Goal: Book appointment/travel/reservation

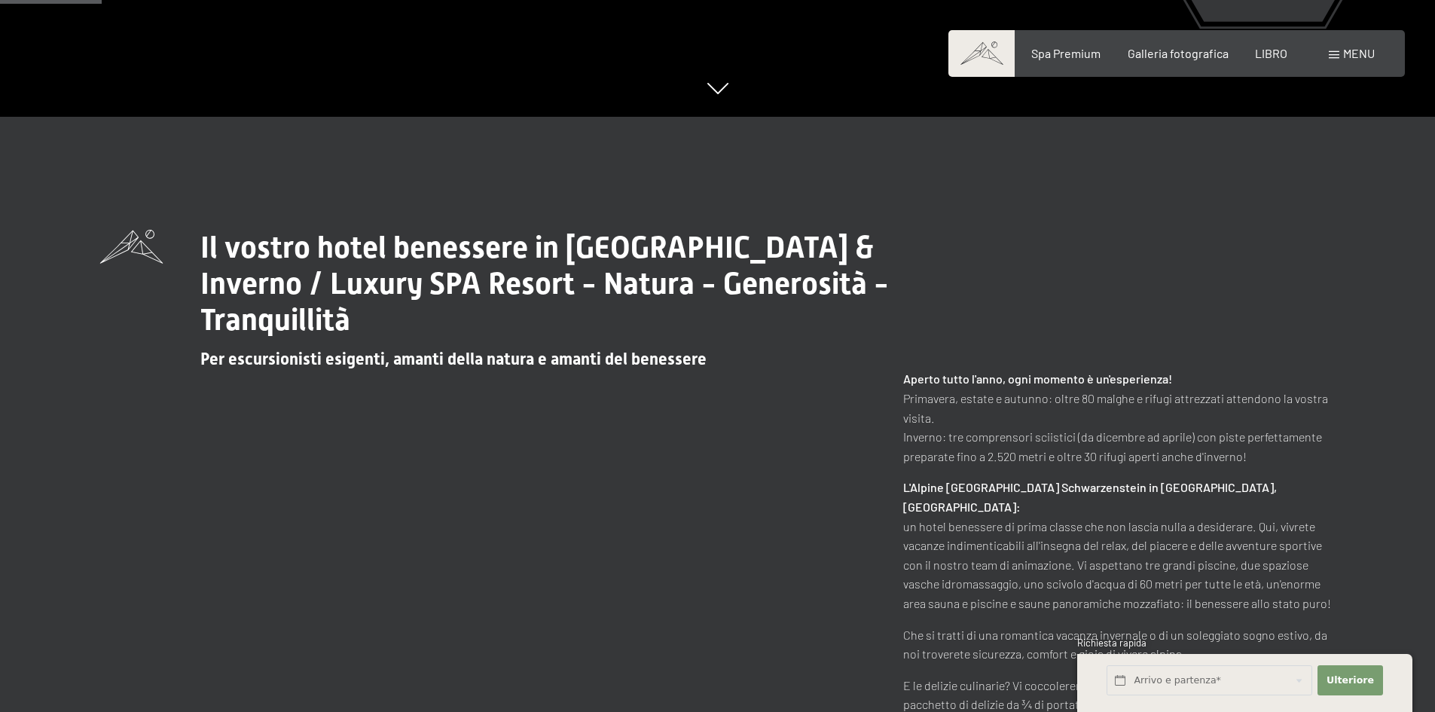
scroll to position [603, 0]
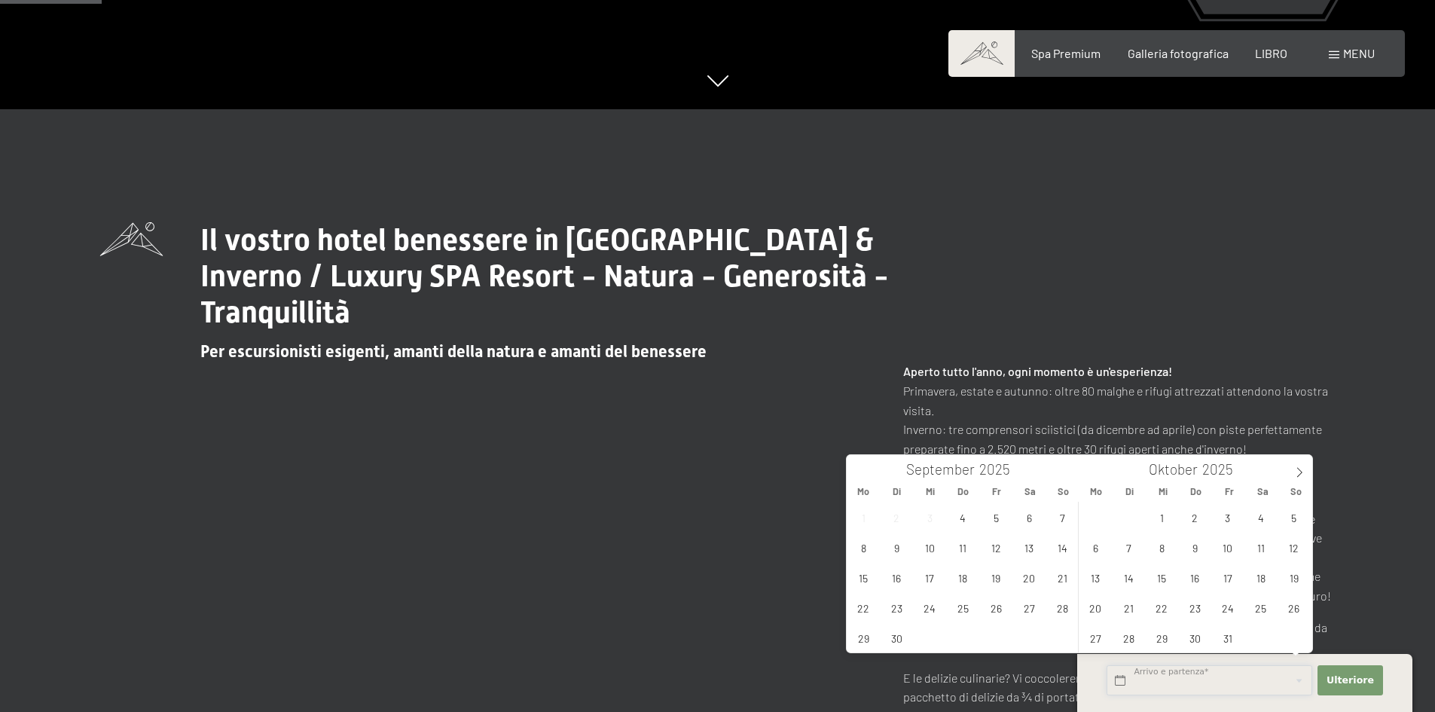
click at [1202, 690] on input "text" at bounding box center [1210, 680] width 206 height 31
click at [1195, 580] on span "16" at bounding box center [1194, 577] width 29 height 29
click at [1301, 582] on span "19" at bounding box center [1293, 577] width 29 height 29
type input "[DATE] - So. [DATE]"
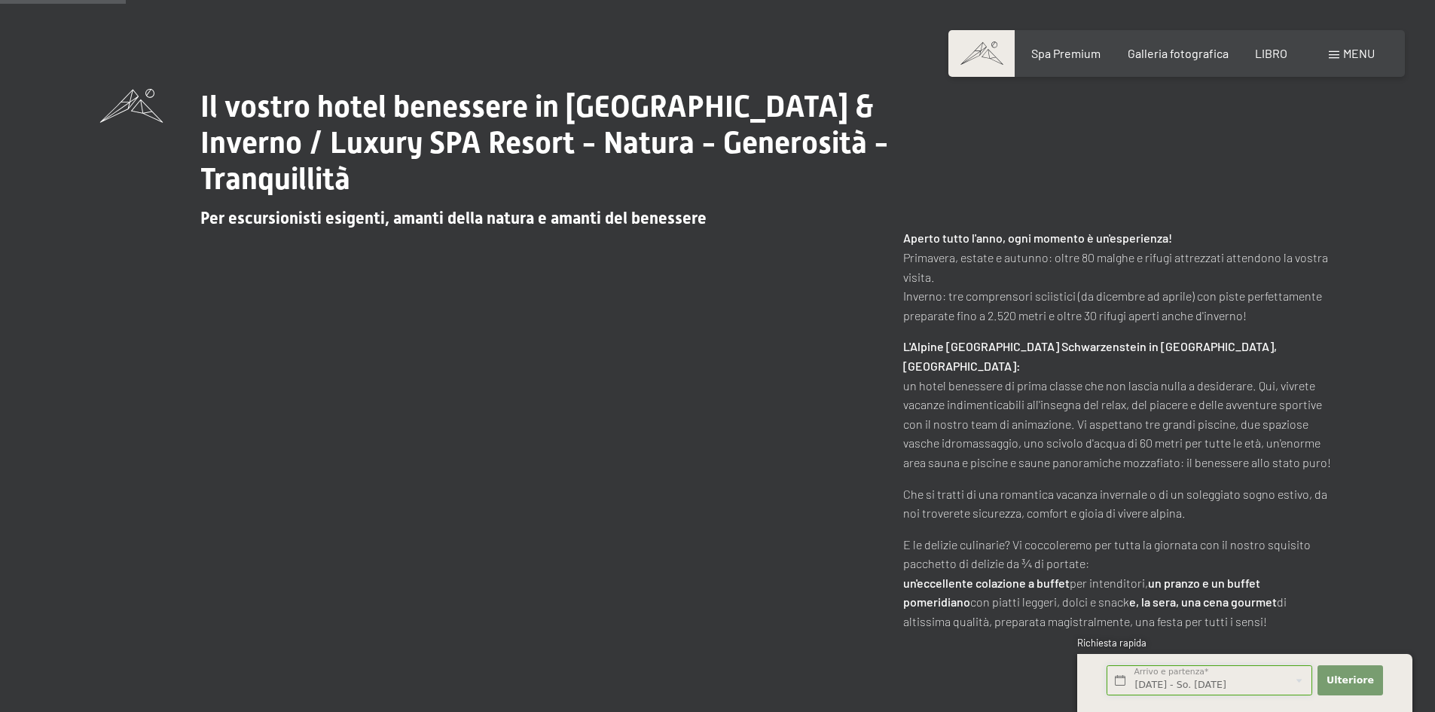
scroll to position [753, 0]
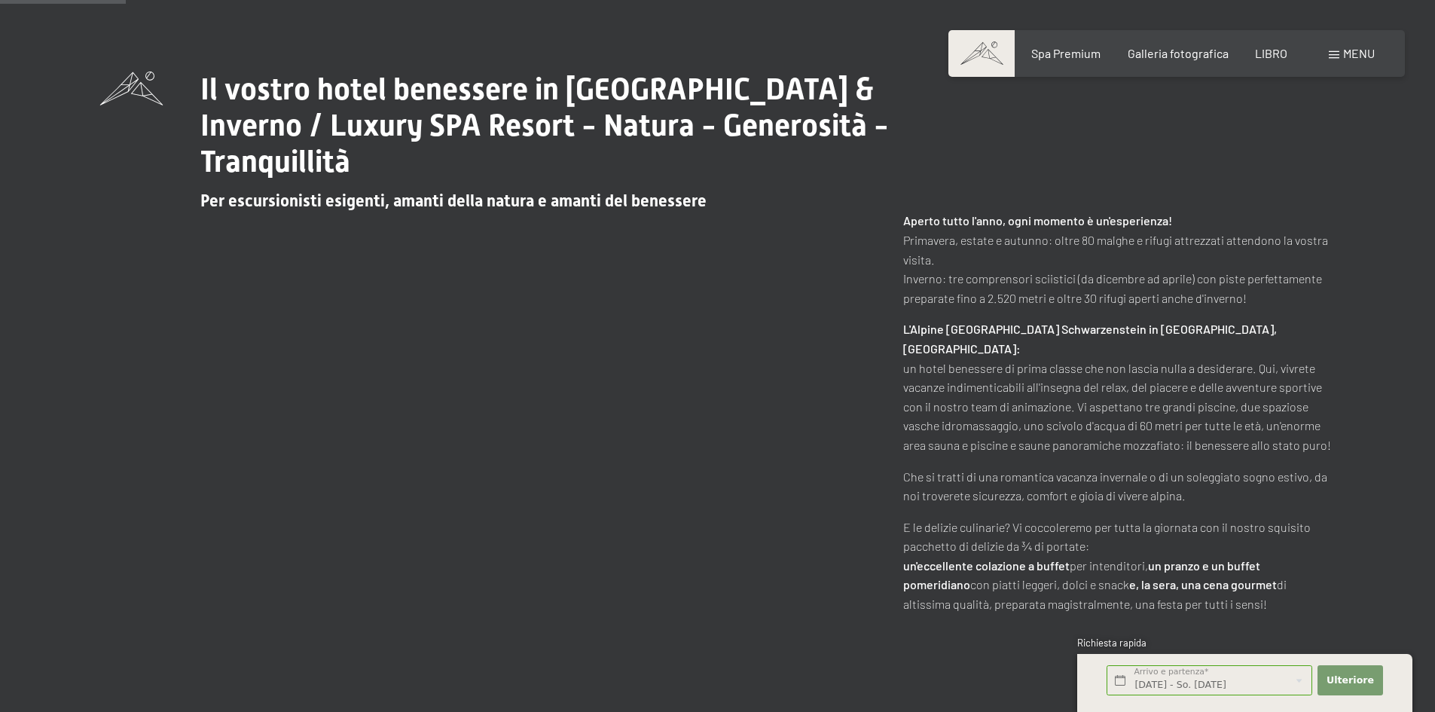
click at [1313, 681] on div "[DATE] - So. [DATE] Arrivo e partenza* 3 Nächte" at bounding box center [1209, 680] width 211 height 41
click at [1330, 677] on font "Ulteriore" at bounding box center [1350, 679] width 47 height 11
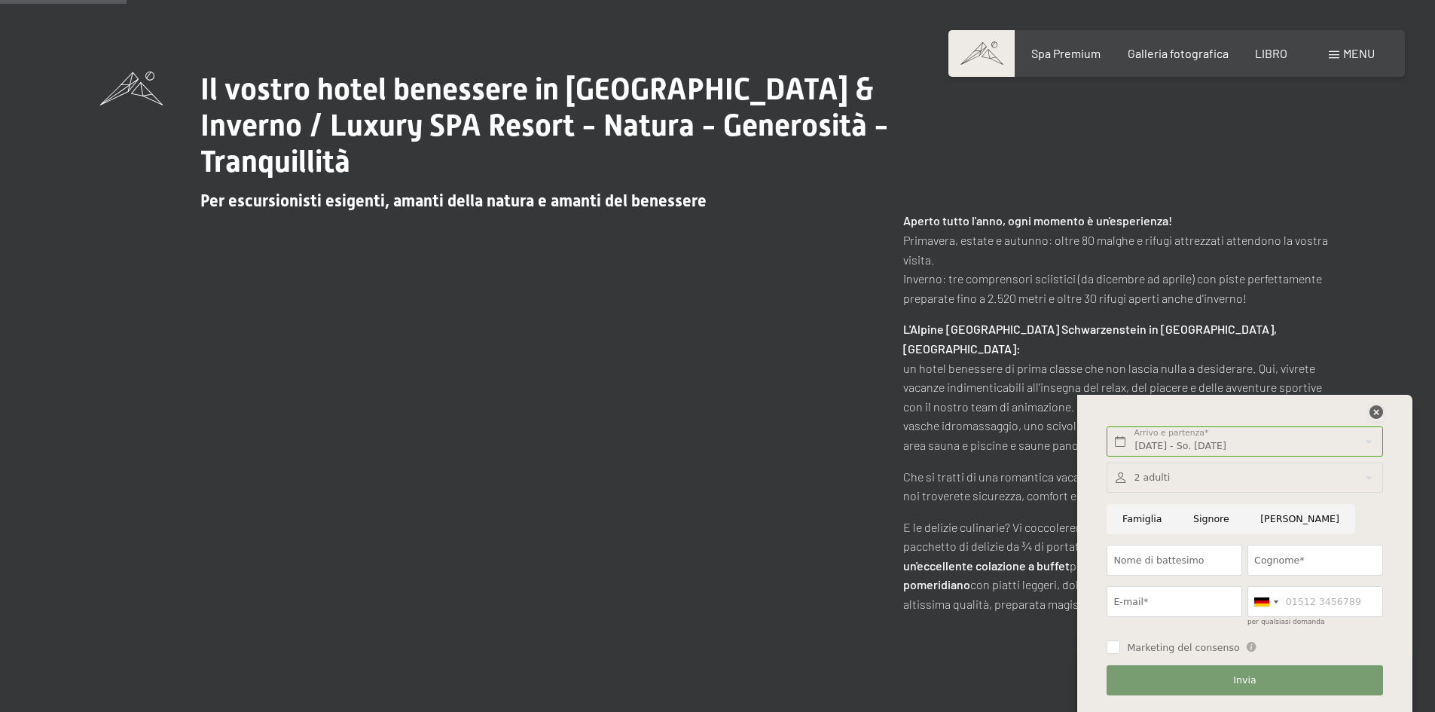
click at [1380, 413] on icon at bounding box center [1377, 412] width 14 height 14
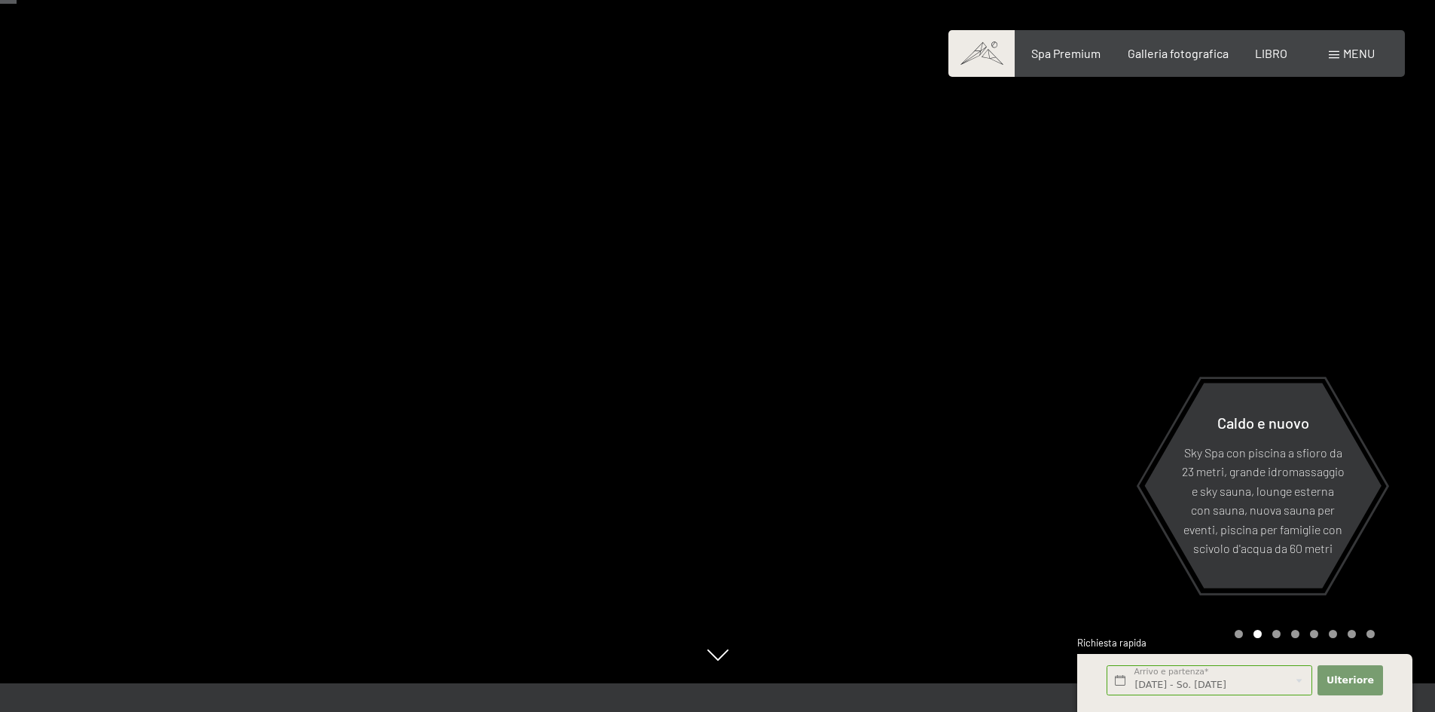
scroll to position [0, 0]
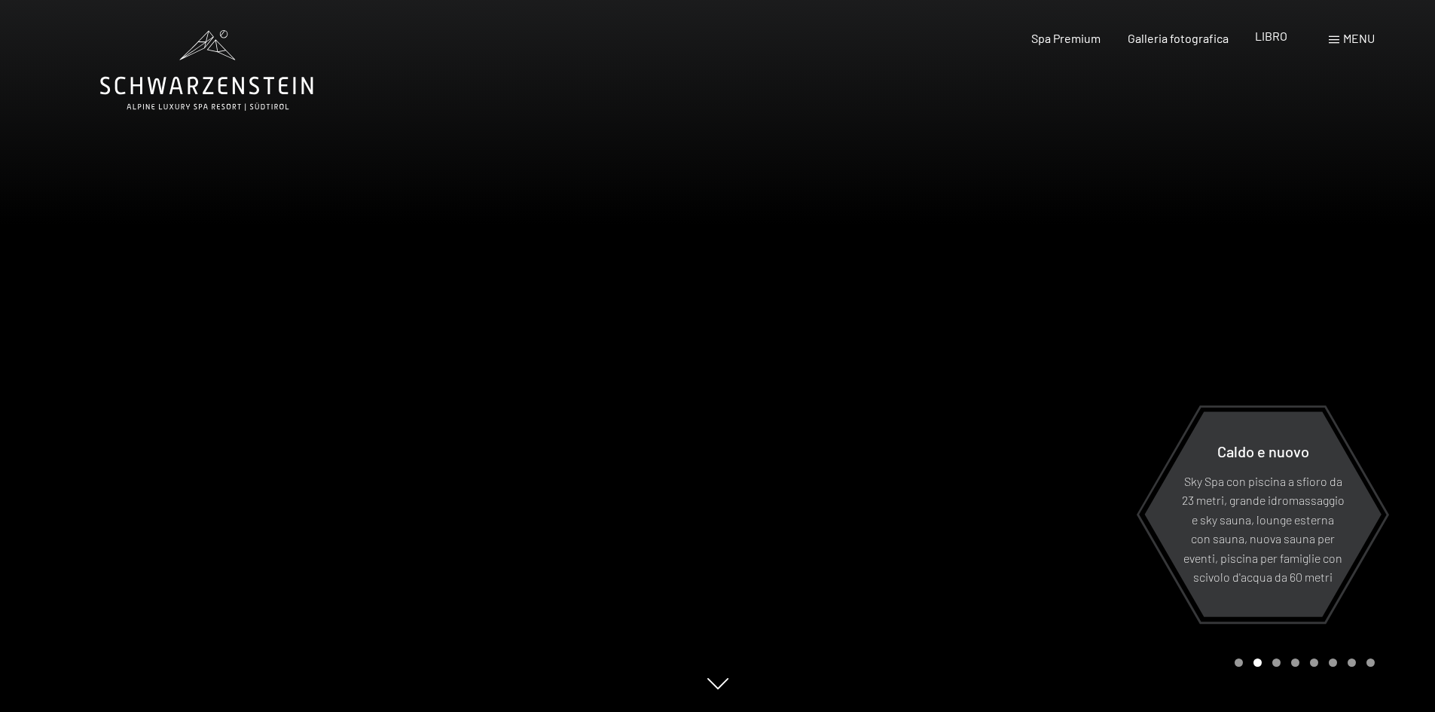
click at [1269, 35] on font "LIBRO" at bounding box center [1271, 36] width 32 height 14
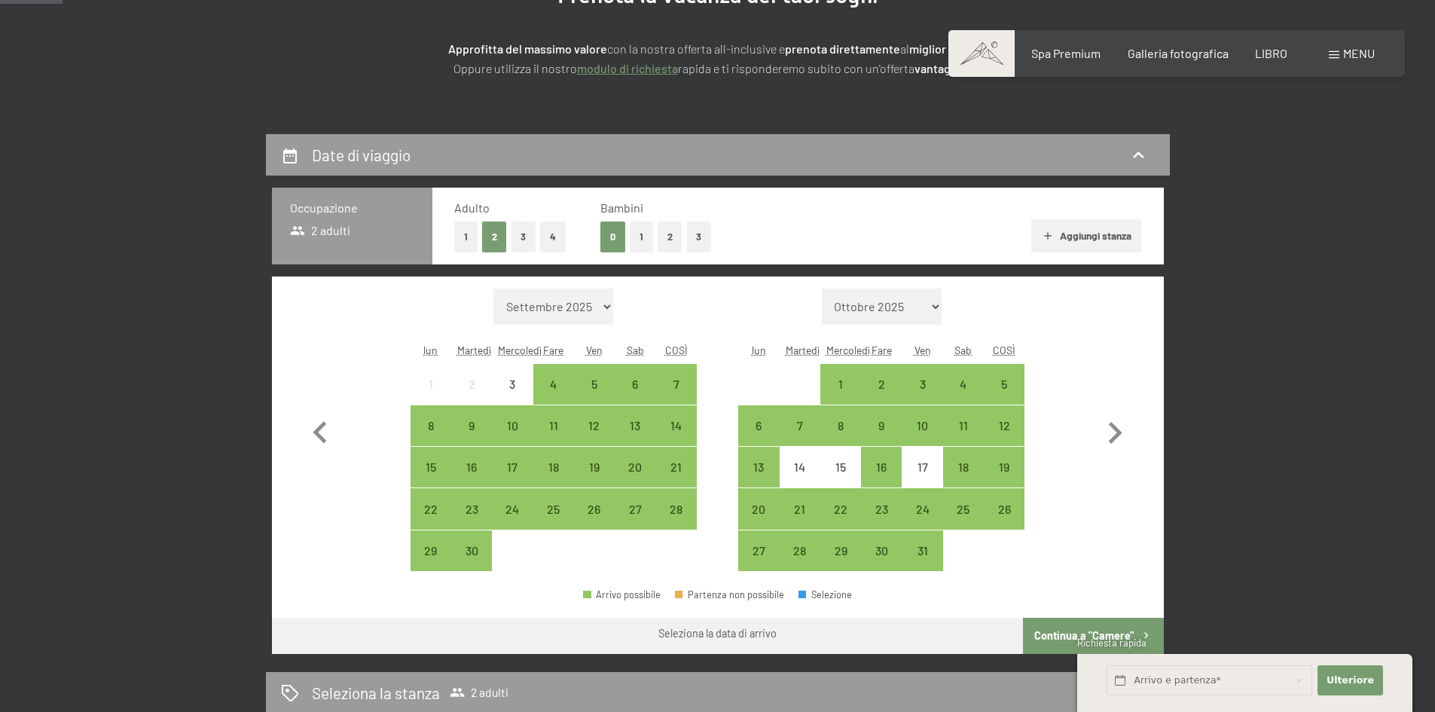
scroll to position [226, 0]
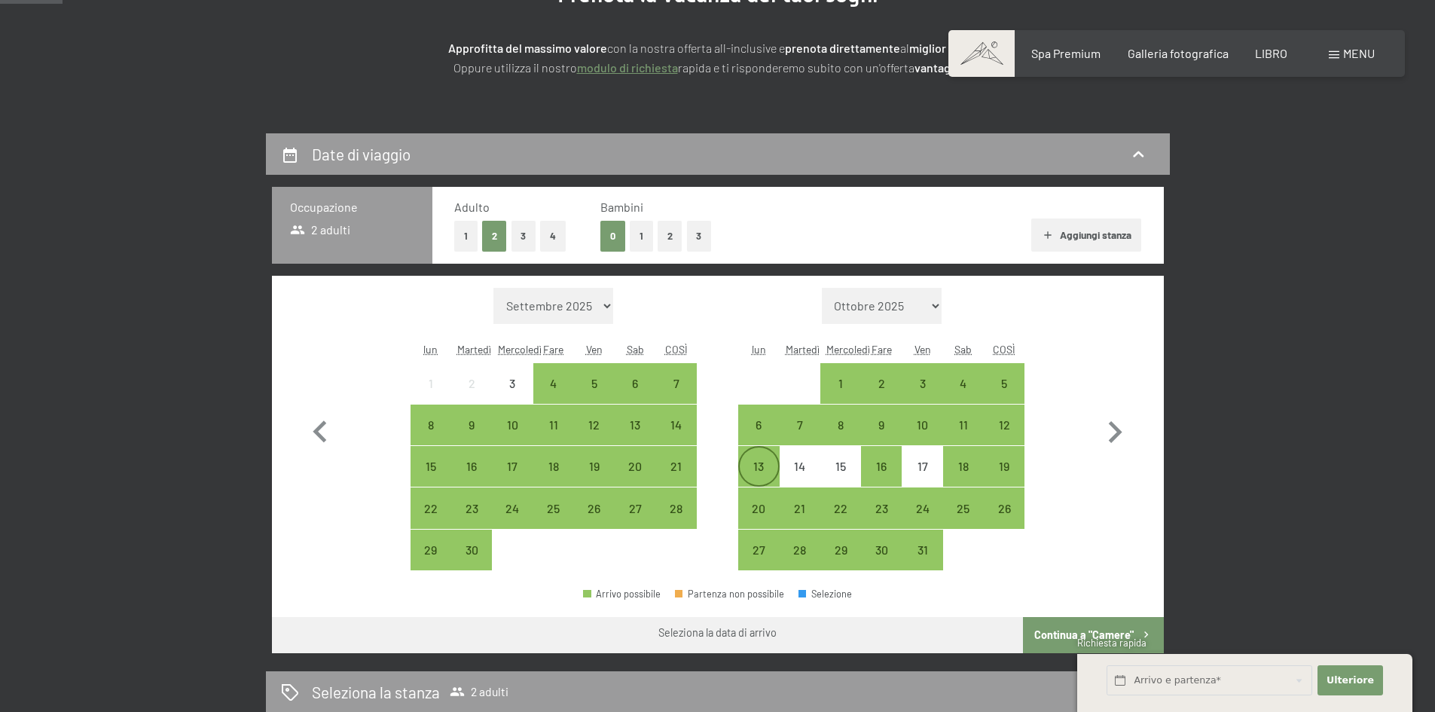
click at [760, 463] on font "13" at bounding box center [758, 466] width 11 height 14
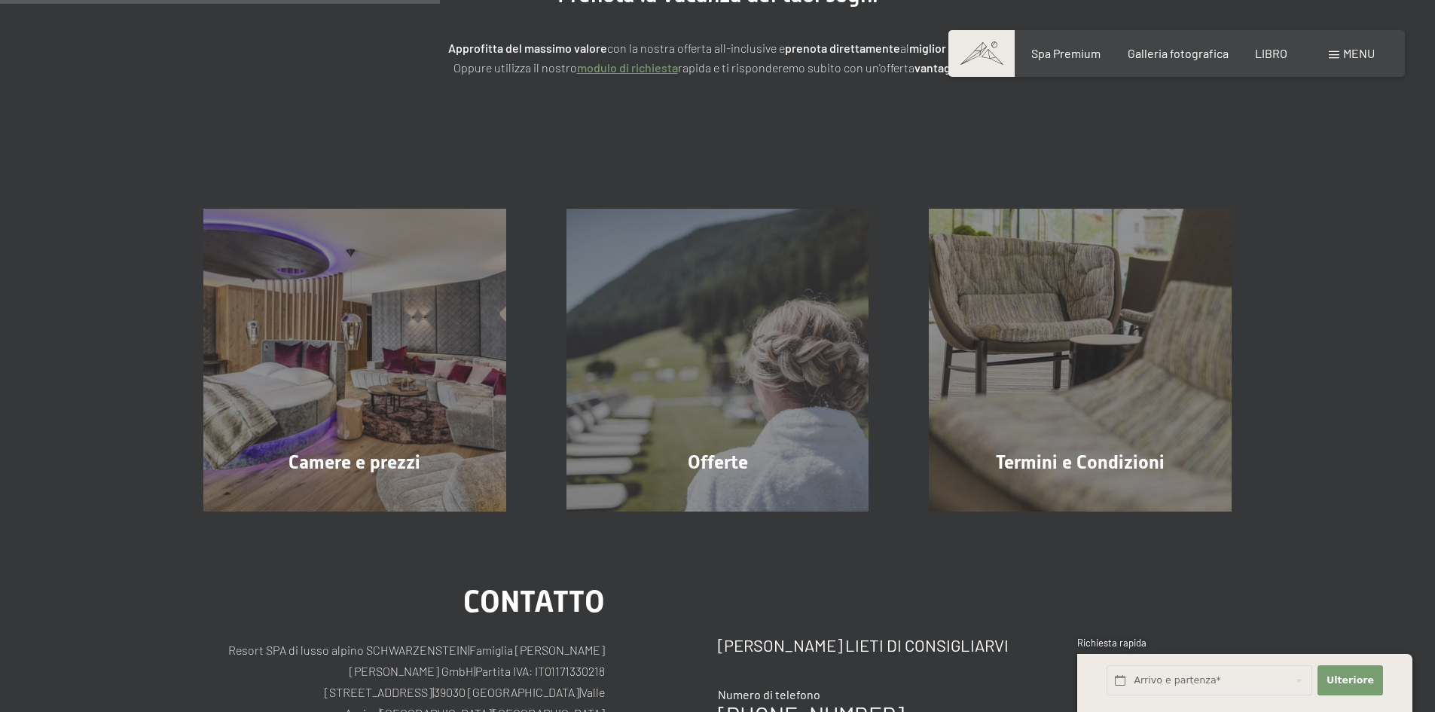
click at [1403, 664] on div "Arrivo e partenza* Ulteriore Nascondi i campi dell'indirizzo 2 adulti 2 Adulto …" at bounding box center [1244, 683] width 335 height 58
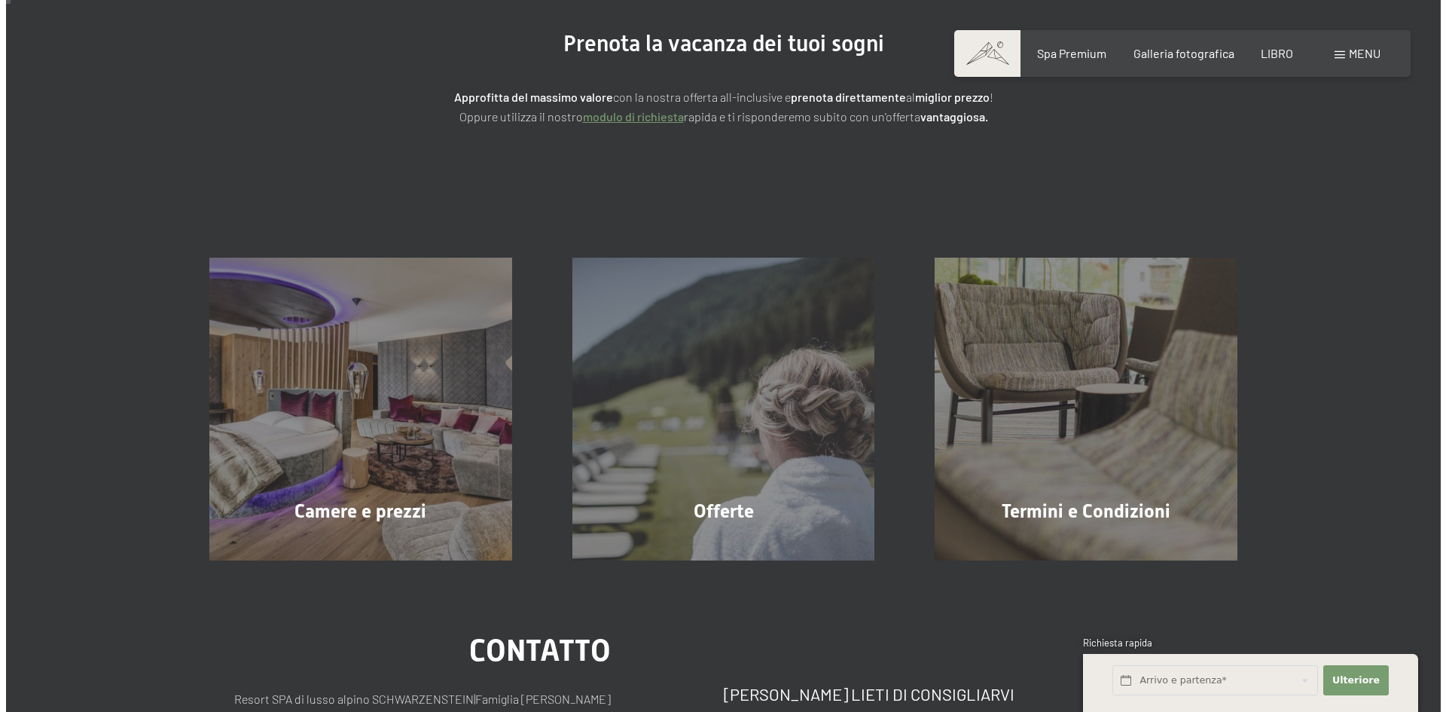
scroll to position [0, 0]
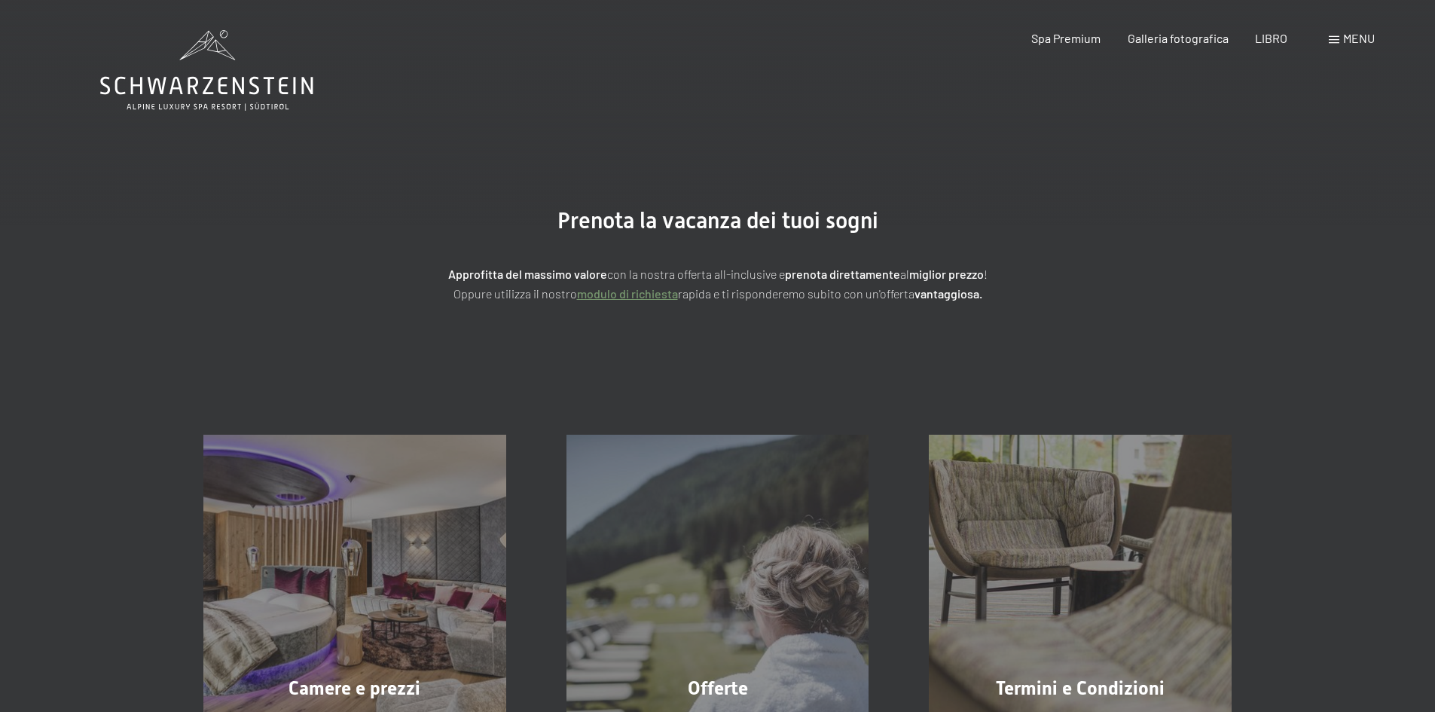
click at [1339, 41] on div "menu" at bounding box center [1352, 38] width 46 height 17
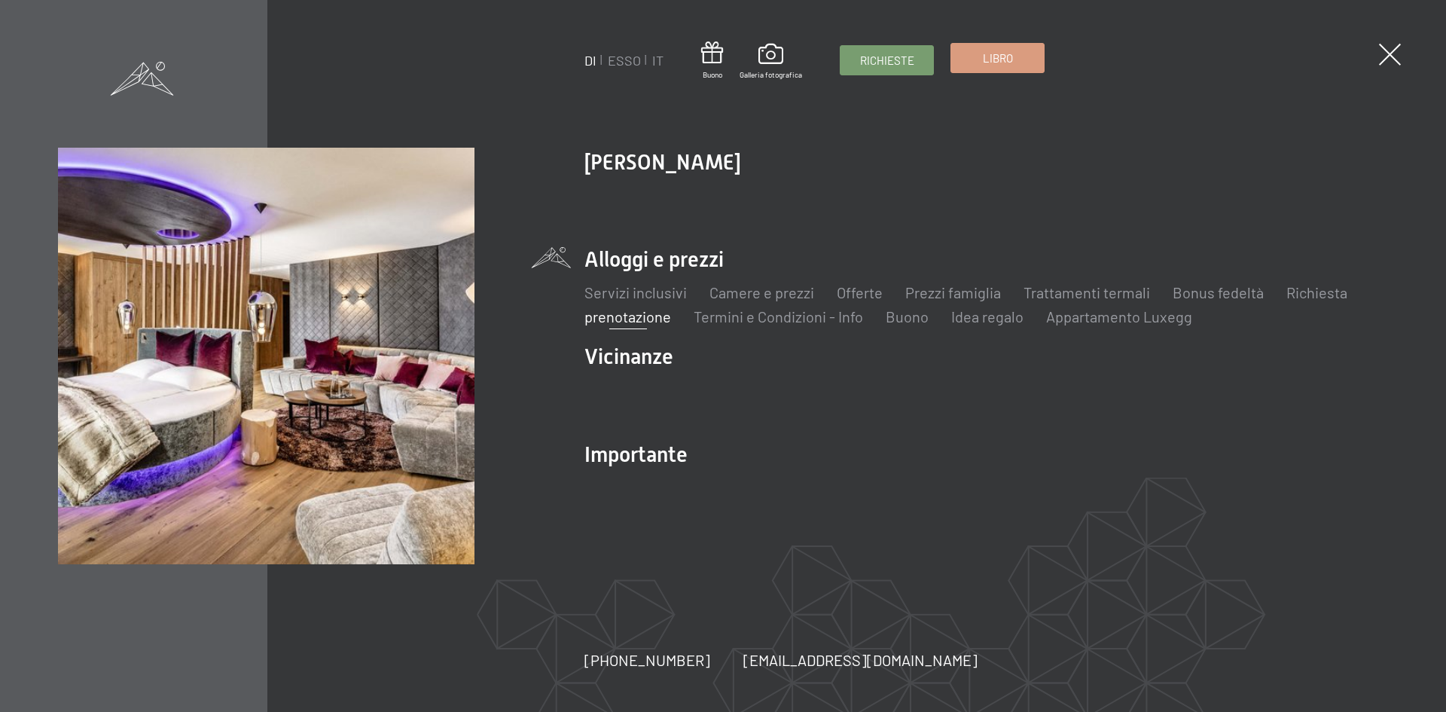
click at [989, 66] on span "Libro" at bounding box center [998, 58] width 30 height 16
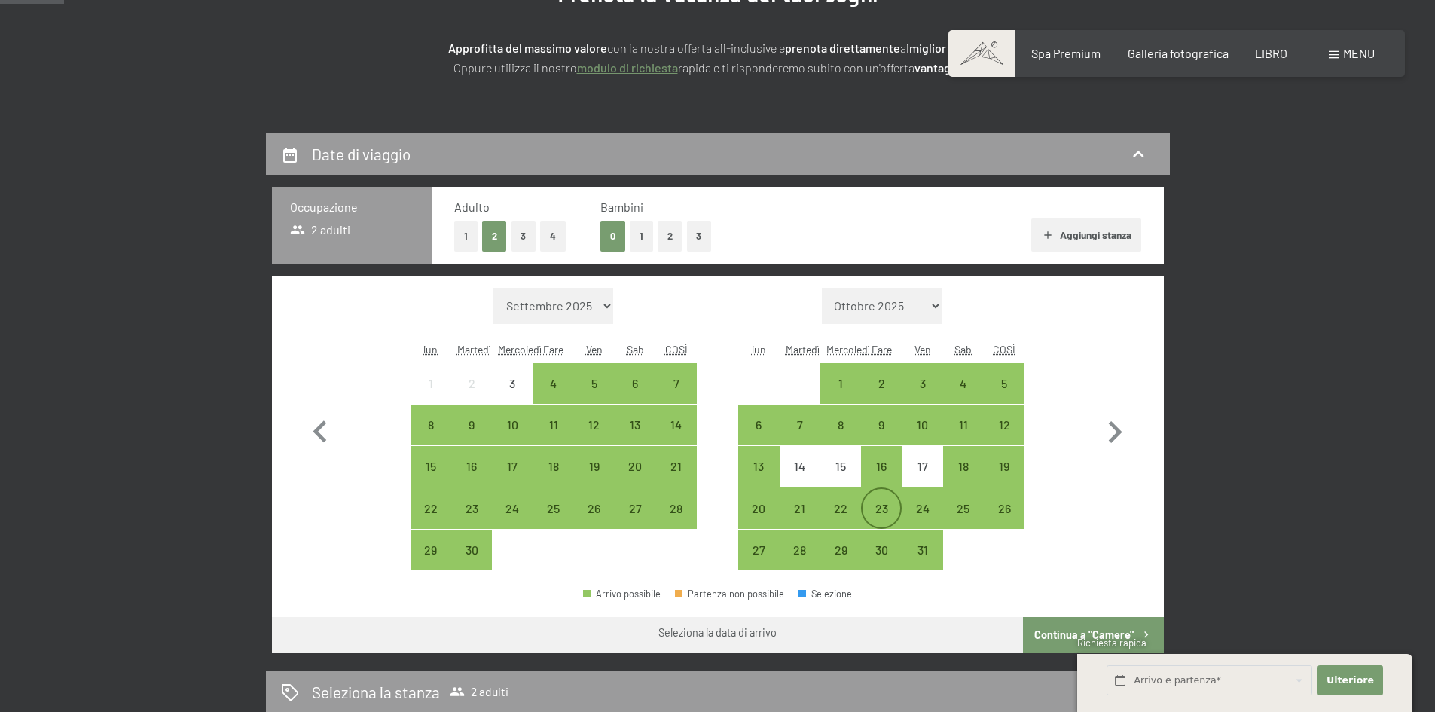
click at [893, 490] on div "23" at bounding box center [881, 507] width 41 height 41
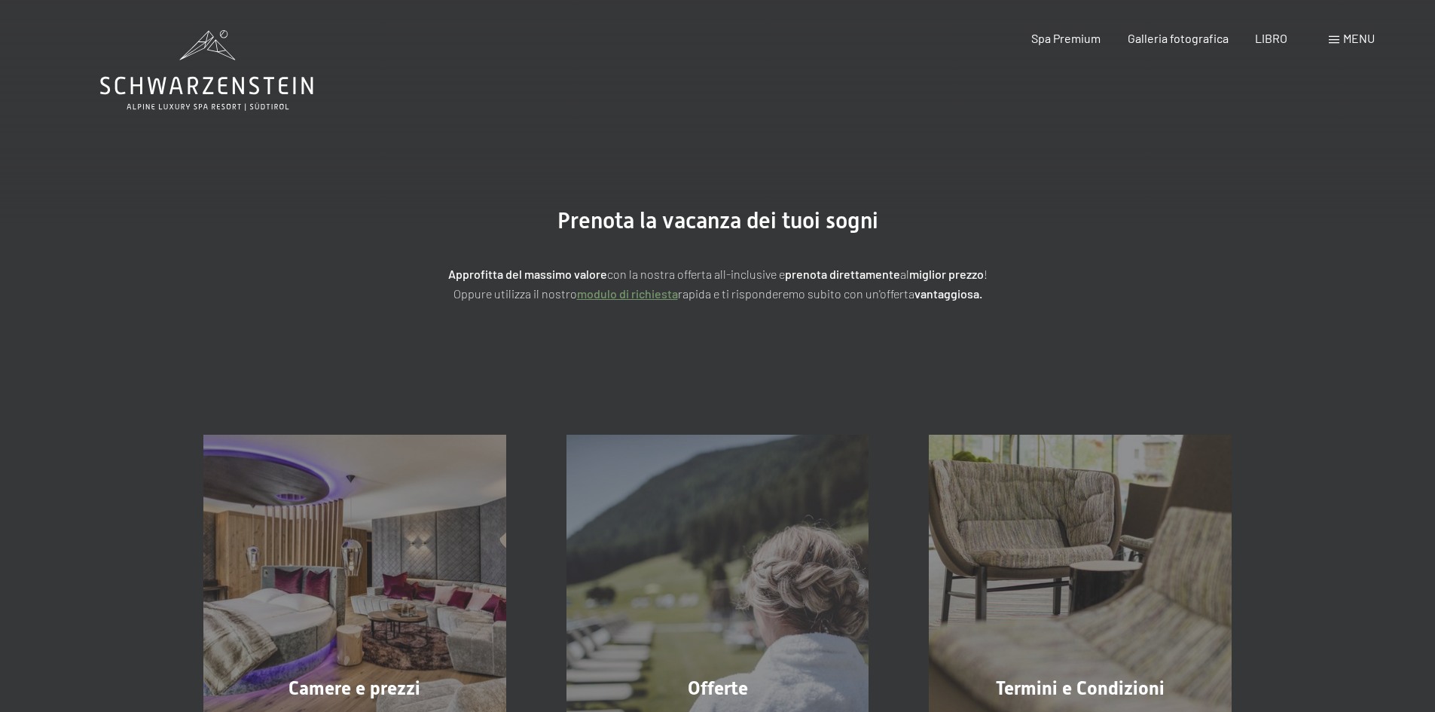
click at [229, 78] on icon at bounding box center [206, 70] width 213 height 81
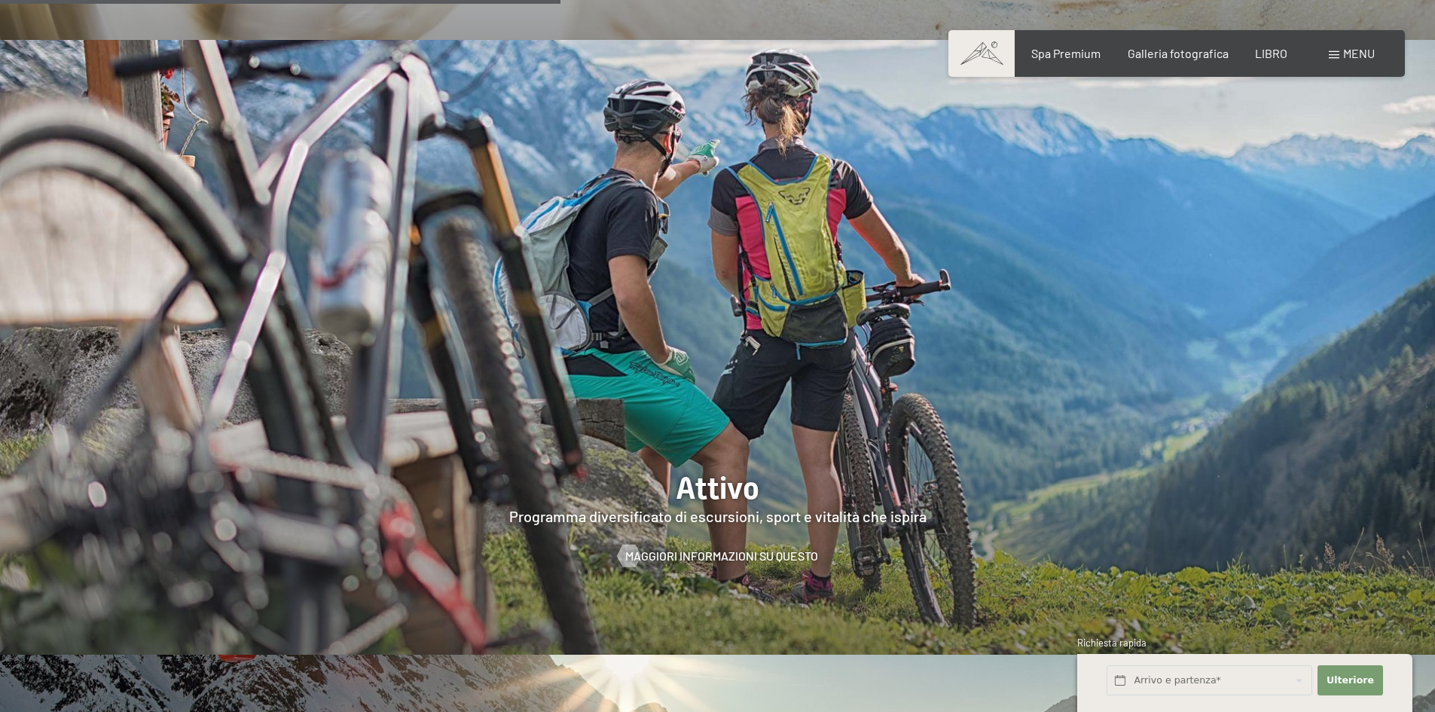
scroll to position [3390, 0]
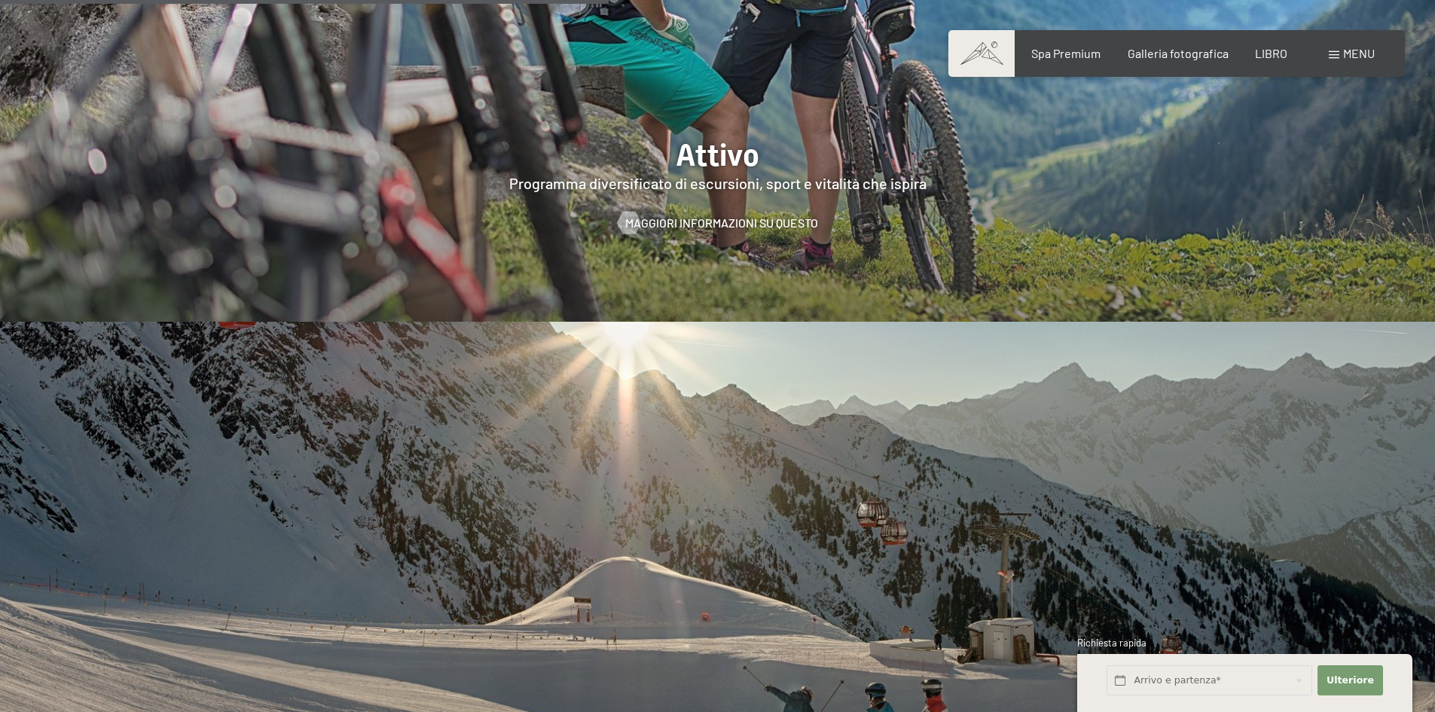
click at [1343, 52] on font "menu" at bounding box center [1359, 53] width 32 height 14
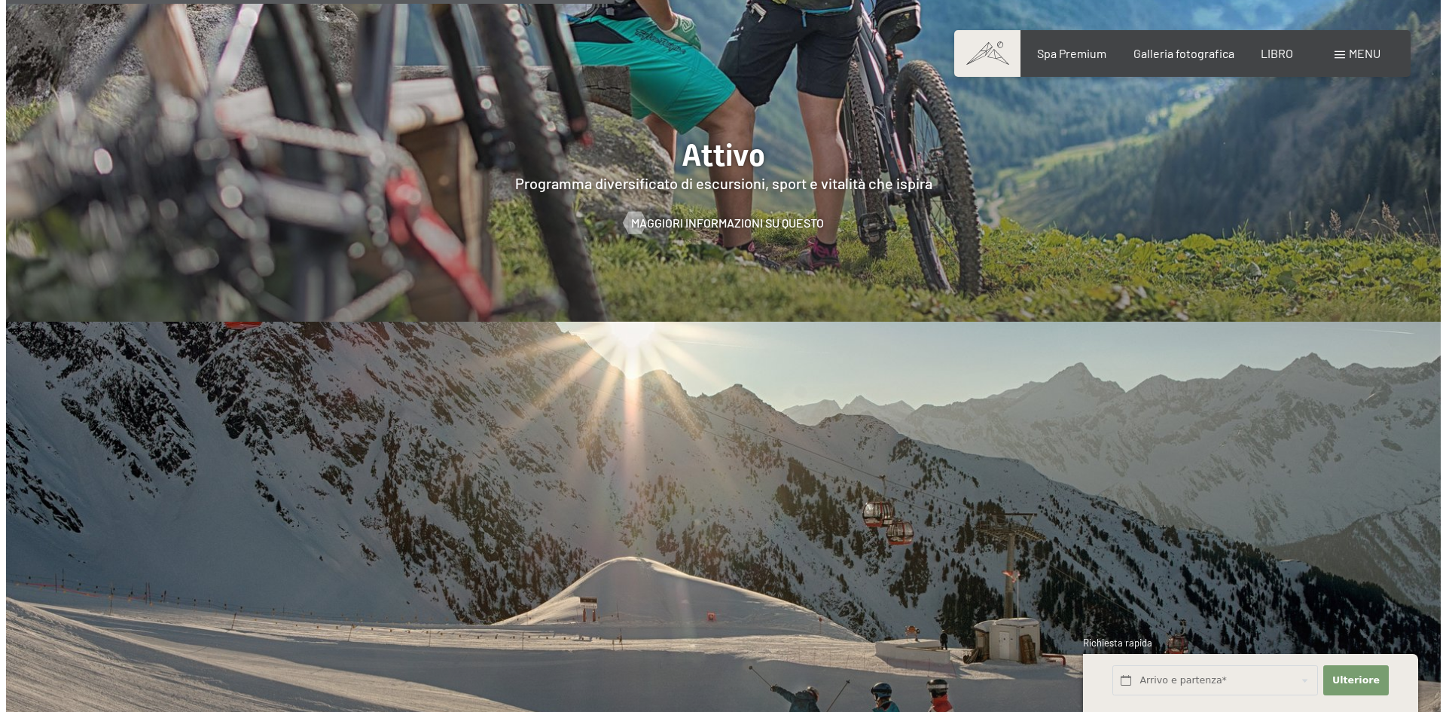
scroll to position [3630, 0]
